Goal: Navigation & Orientation: Go to known website

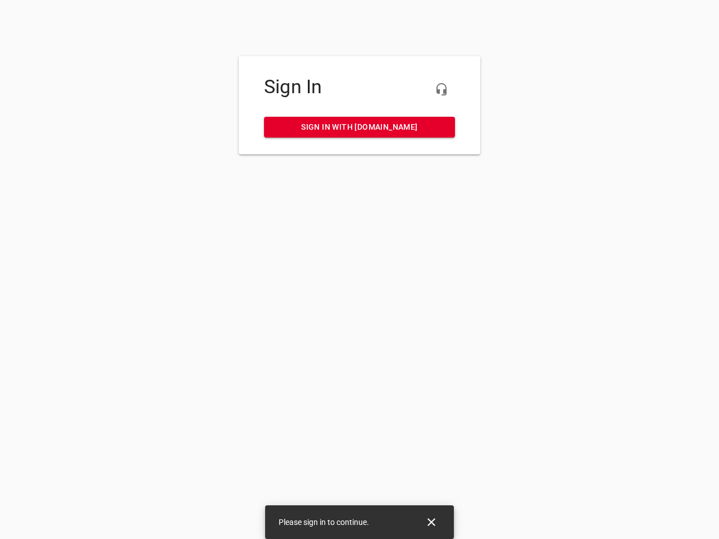
click at [441, 89] on icon "button" at bounding box center [440, 89] width 13 height 13
click at [431, 522] on icon "Close" at bounding box center [431, 522] width 8 height 8
